Goal: Information Seeking & Learning: Learn about a topic

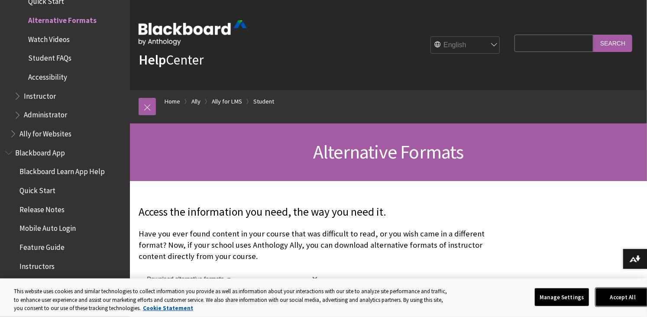
click at [633, 299] on button "Accept All" at bounding box center [623, 297] width 54 height 18
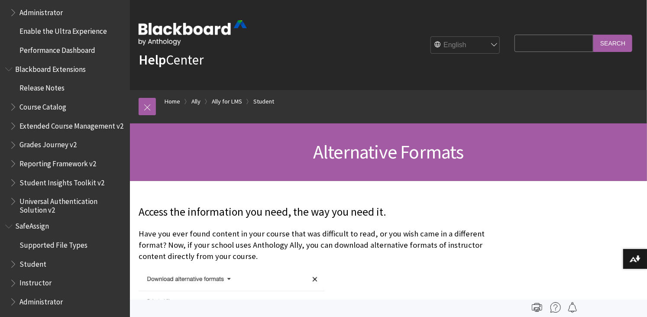
scroll to position [1039, 0]
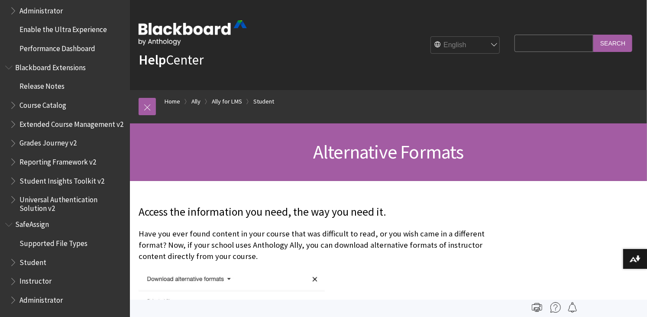
click at [38, 260] on span "Student" at bounding box center [33, 261] width 27 height 12
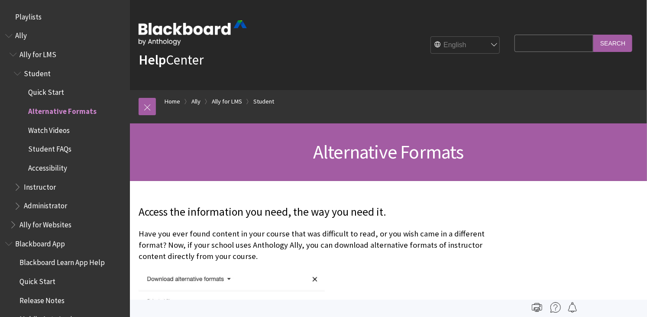
scroll to position [91, 0]
